Goal: Check status

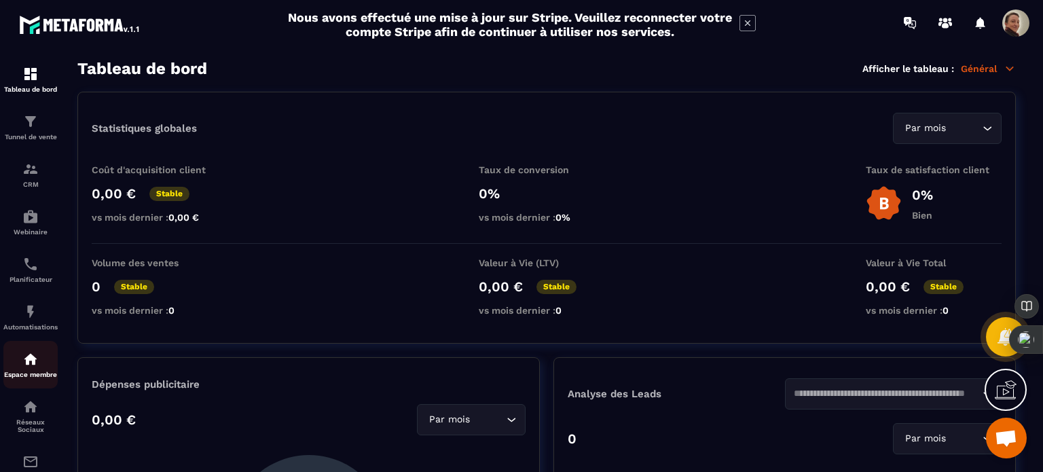
scroll to position [96, 0]
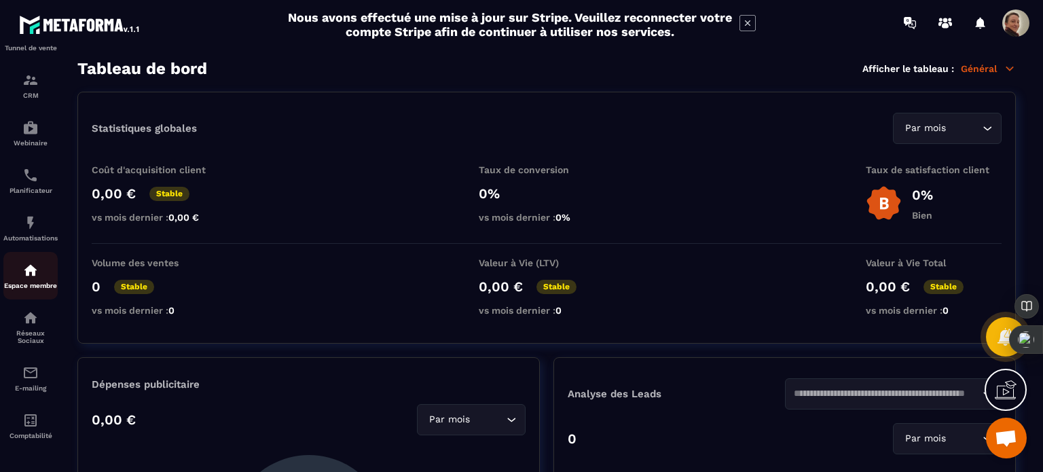
click at [31, 277] on div "Espace membre" at bounding box center [30, 275] width 54 height 27
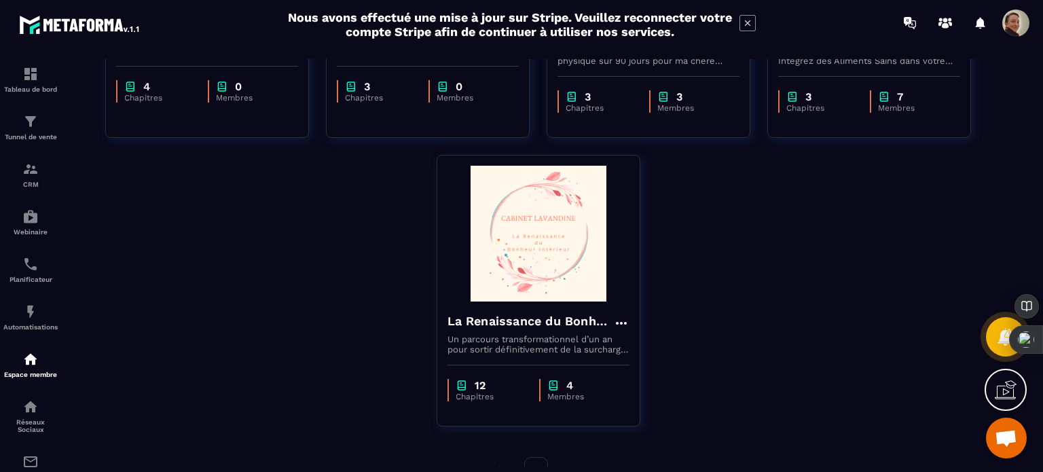
scroll to position [583, 0]
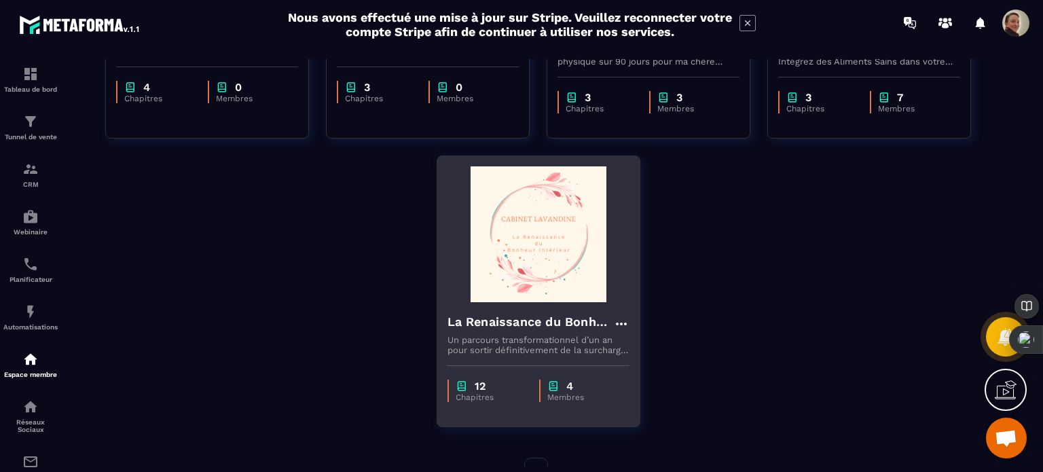
click at [535, 309] on div "La Renaissance du Bonheur Intérieur Un parcours transformationnel d’un an pour …" at bounding box center [538, 328] width 202 height 53
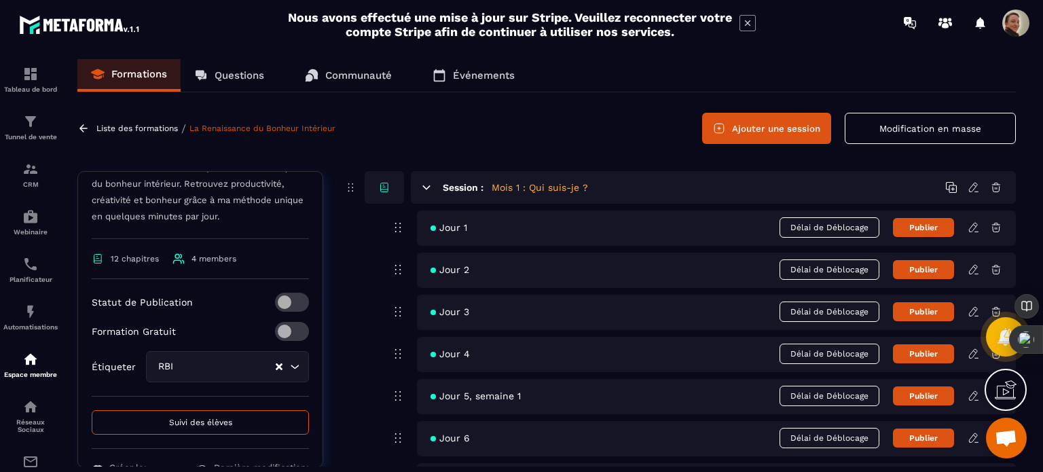
click at [261, 328] on div "Formation Gratuit" at bounding box center [200, 331] width 217 height 19
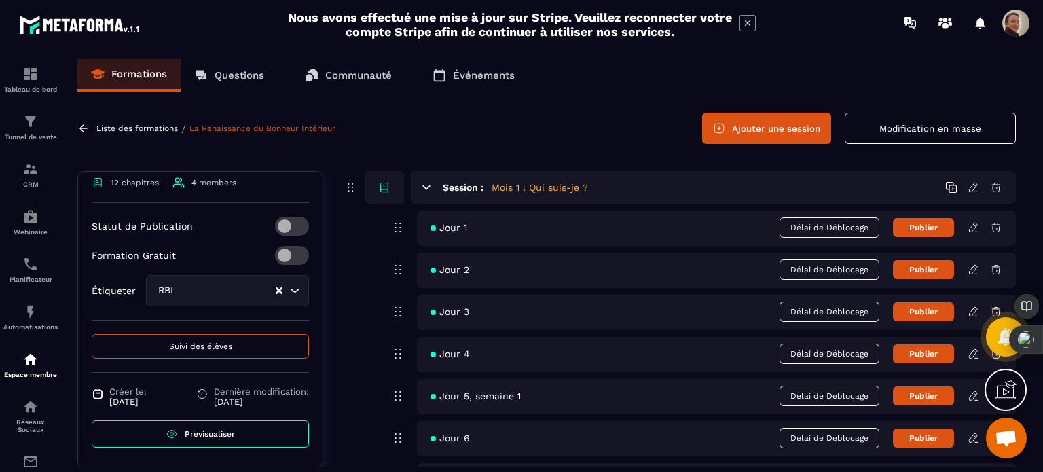
click at [213, 346] on span "Suivi des élèves" at bounding box center [200, 346] width 63 height 10
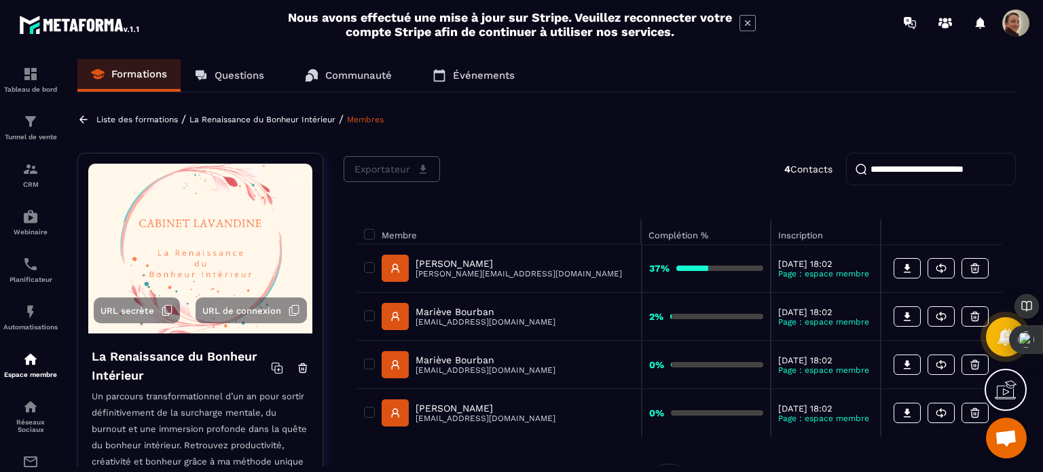
click at [448, 263] on p "[PERSON_NAME]" at bounding box center [518, 263] width 206 height 11
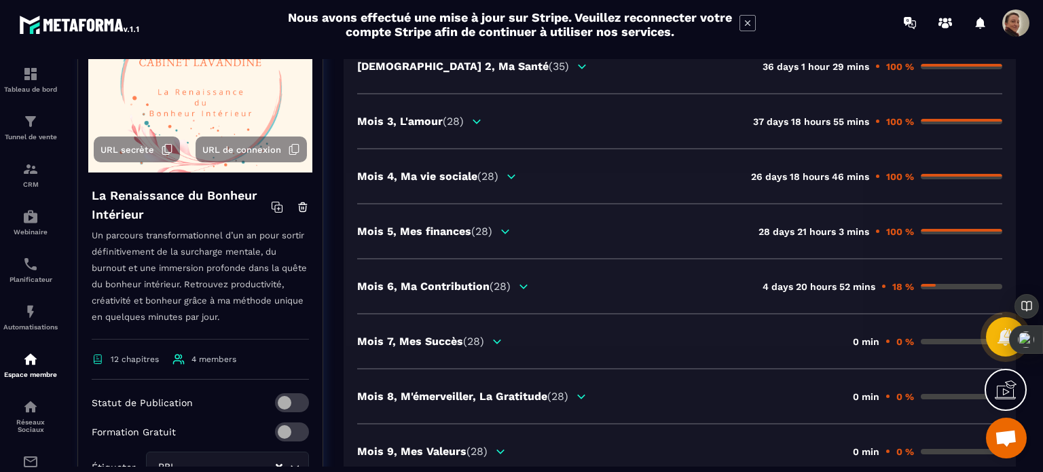
scroll to position [128, 0]
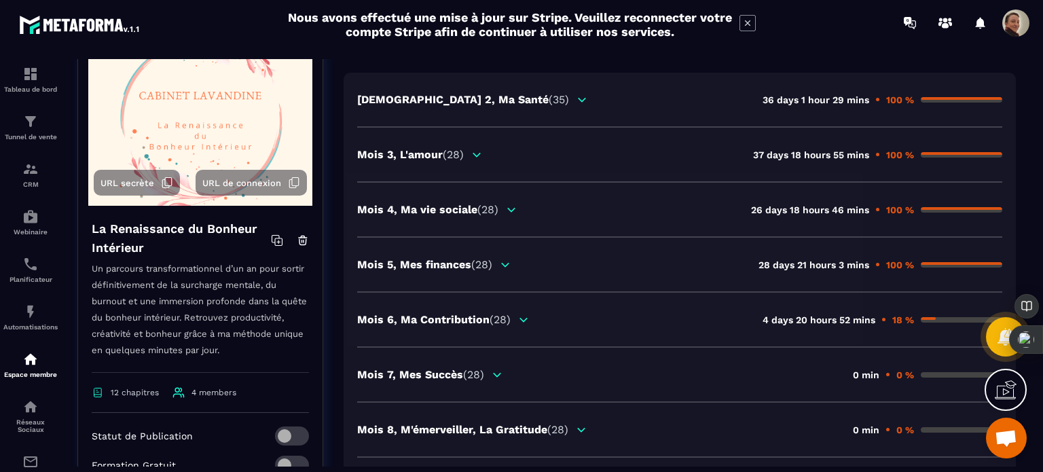
click at [439, 317] on p "Mois 6, Ma Contribution (28)" at bounding box center [433, 319] width 153 height 13
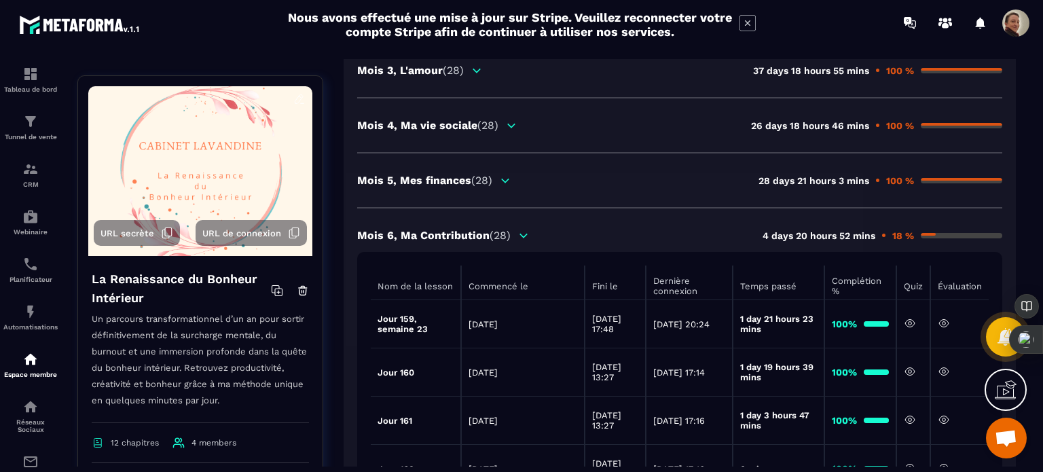
scroll to position [211, 0]
click at [430, 179] on p "Mois 5, Mes finances (28)" at bounding box center [424, 180] width 135 height 13
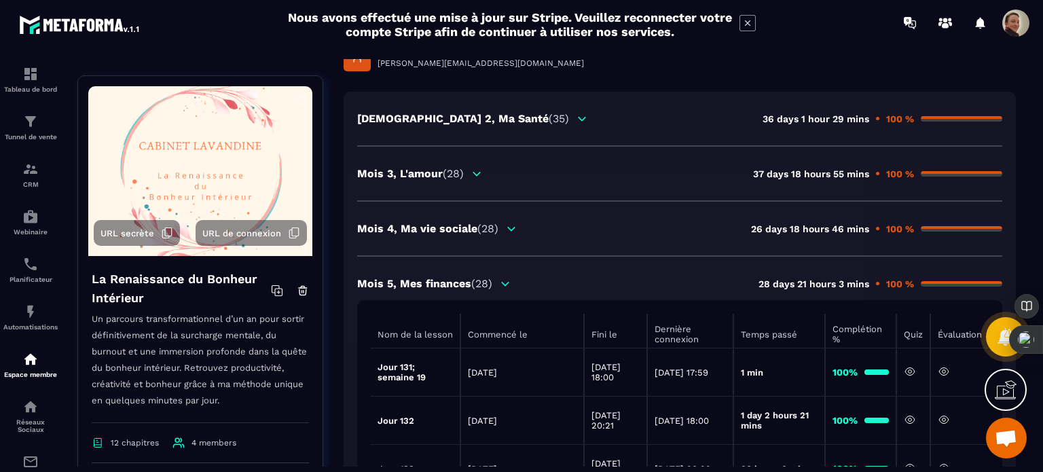
scroll to position [0, 0]
